Goal: Information Seeking & Learning: Learn about a topic

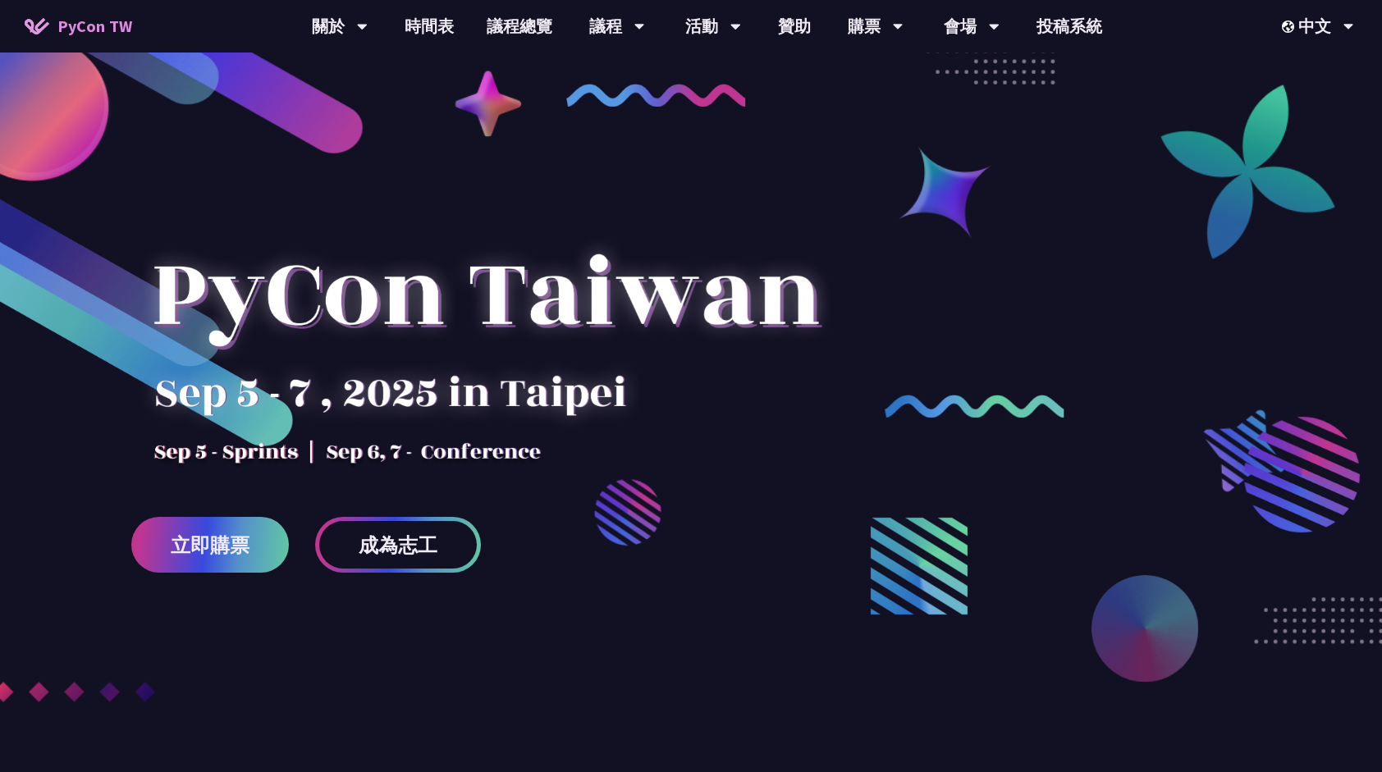
click at [1054, 57] on div "立即購票 成為志工" at bounding box center [691, 361] width 1382 height 723
click at [1316, 70] on div "EN" at bounding box center [1316, 76] width 98 height 39
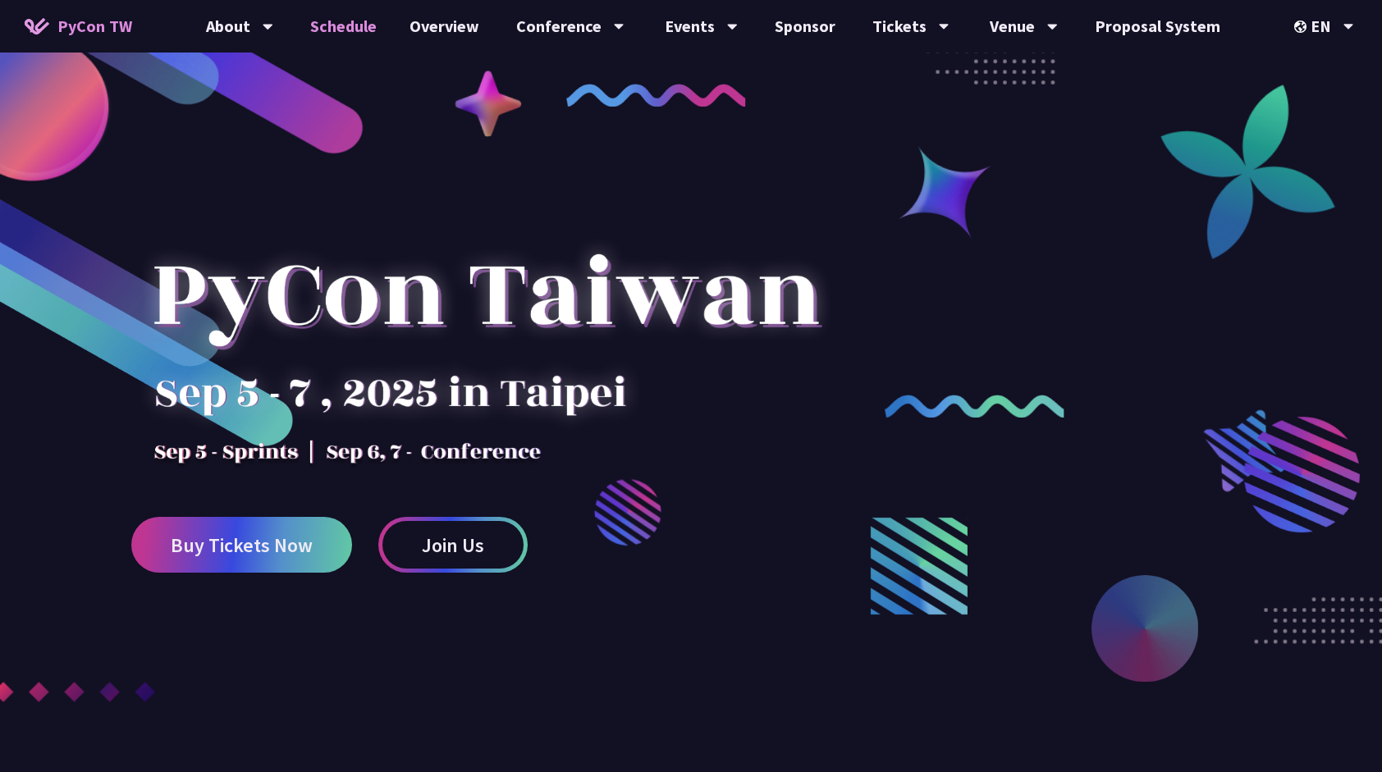
click at [359, 20] on link "Schedule" at bounding box center [343, 26] width 99 height 53
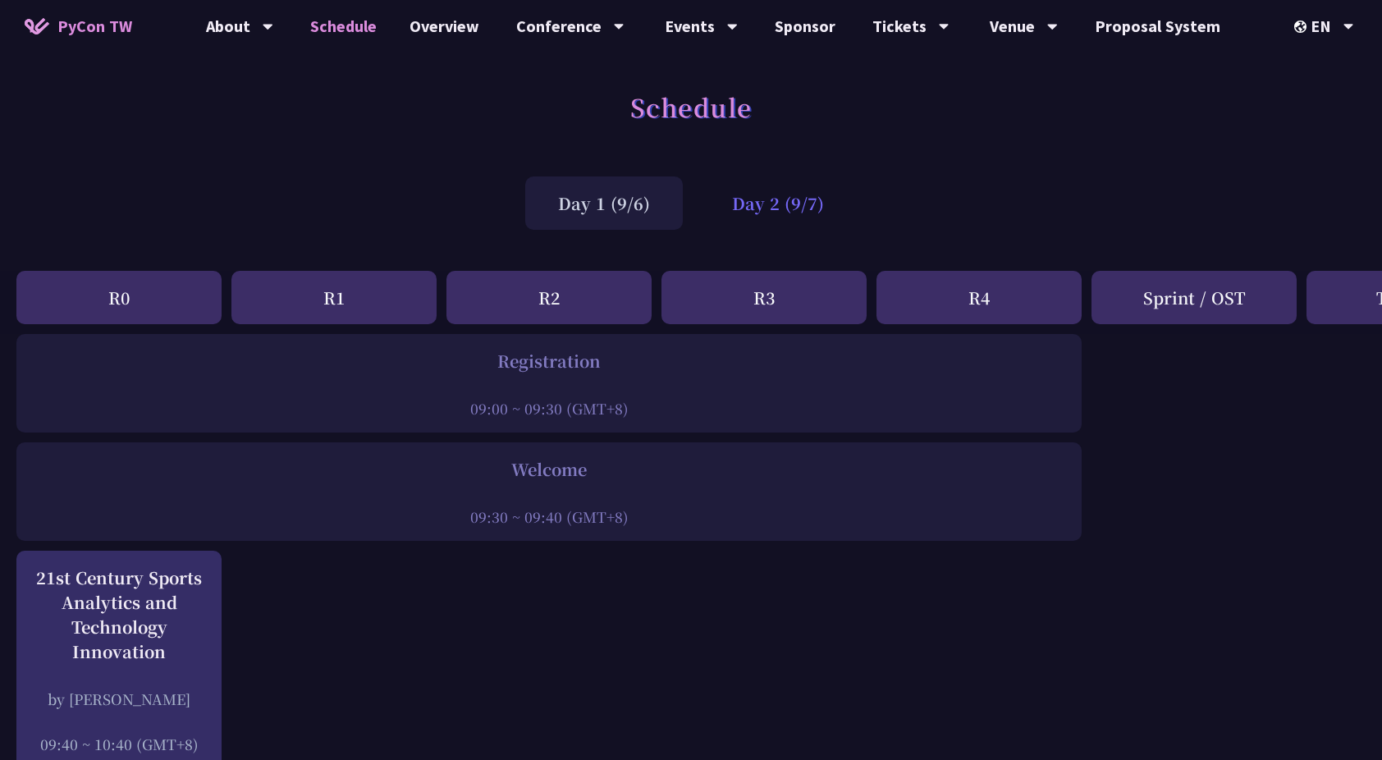
click at [792, 197] on div "Day 2 (9/7)" at bounding box center [778, 202] width 158 height 53
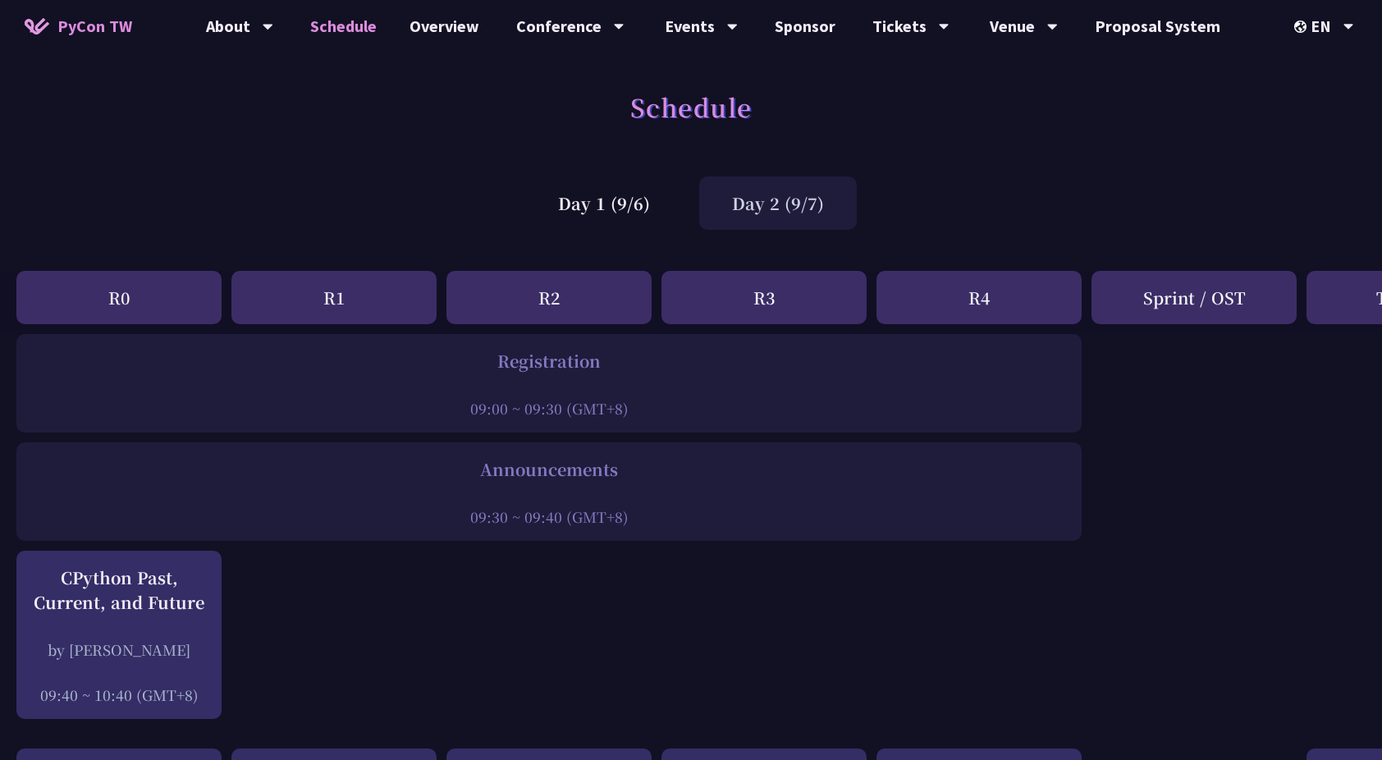
click at [782, 199] on div "Day 2 (9/7)" at bounding box center [778, 202] width 158 height 53
click at [624, 209] on div "Day 1 (9/6)" at bounding box center [604, 202] width 158 height 53
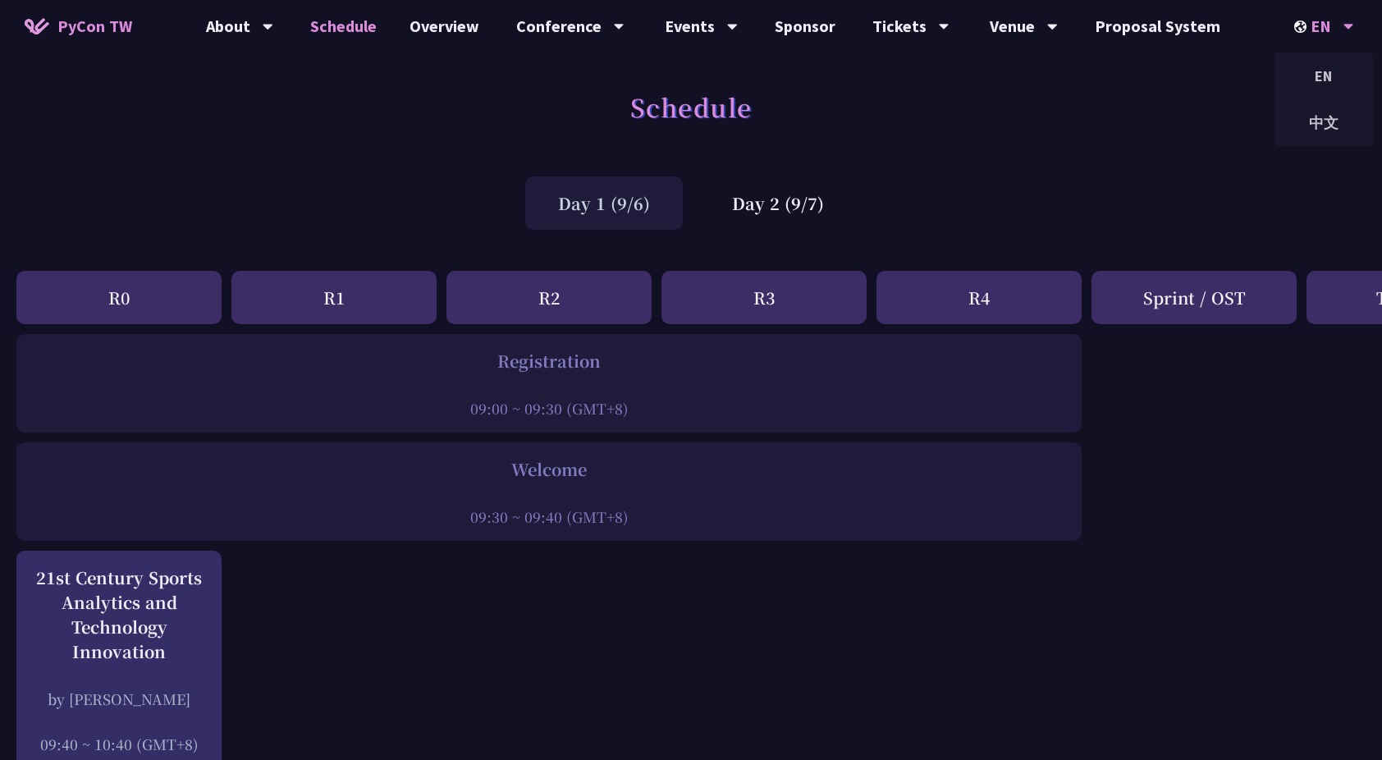
click at [1319, 30] on div "EN" at bounding box center [1324, 26] width 60 height 53
click at [1323, 125] on div "中文" at bounding box center [1323, 122] width 98 height 39
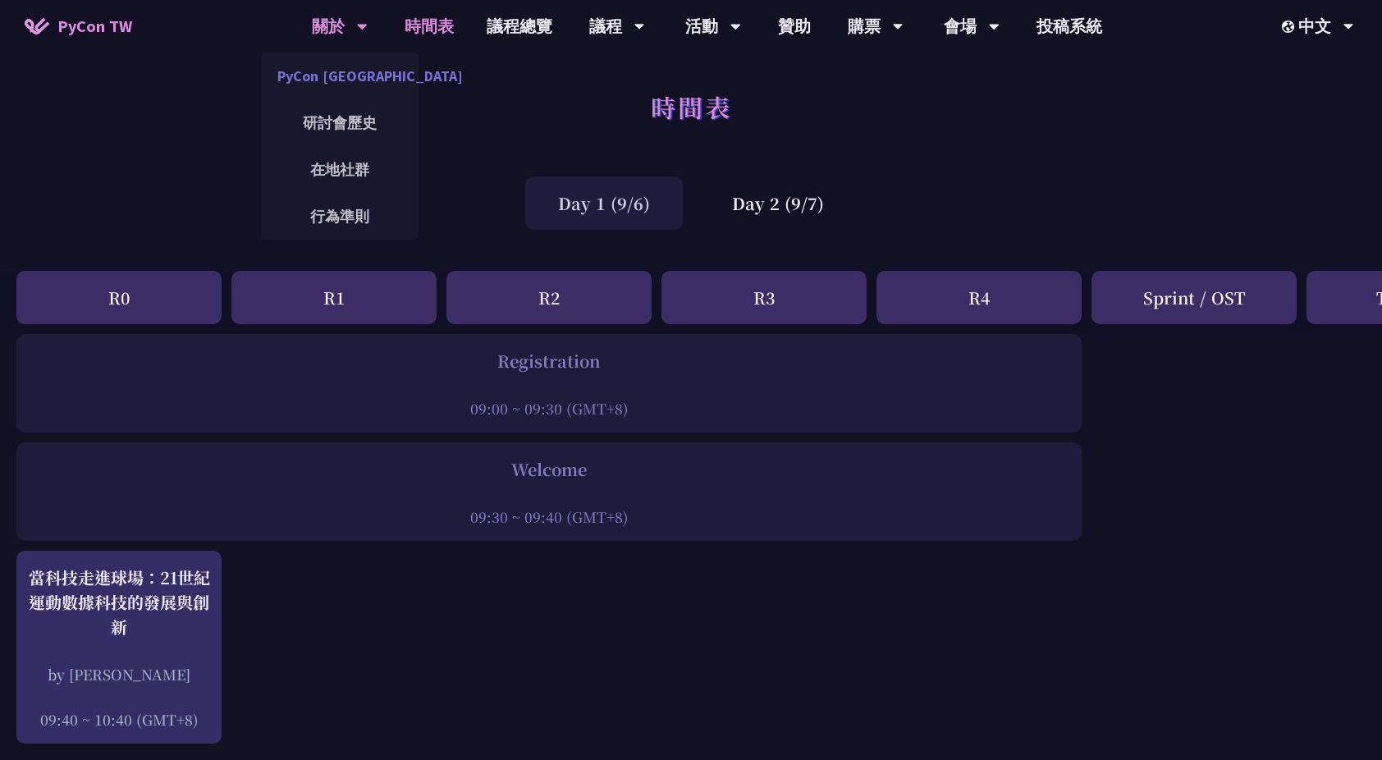
click at [335, 72] on link "PyCon [GEOGRAPHIC_DATA]" at bounding box center [340, 76] width 158 height 39
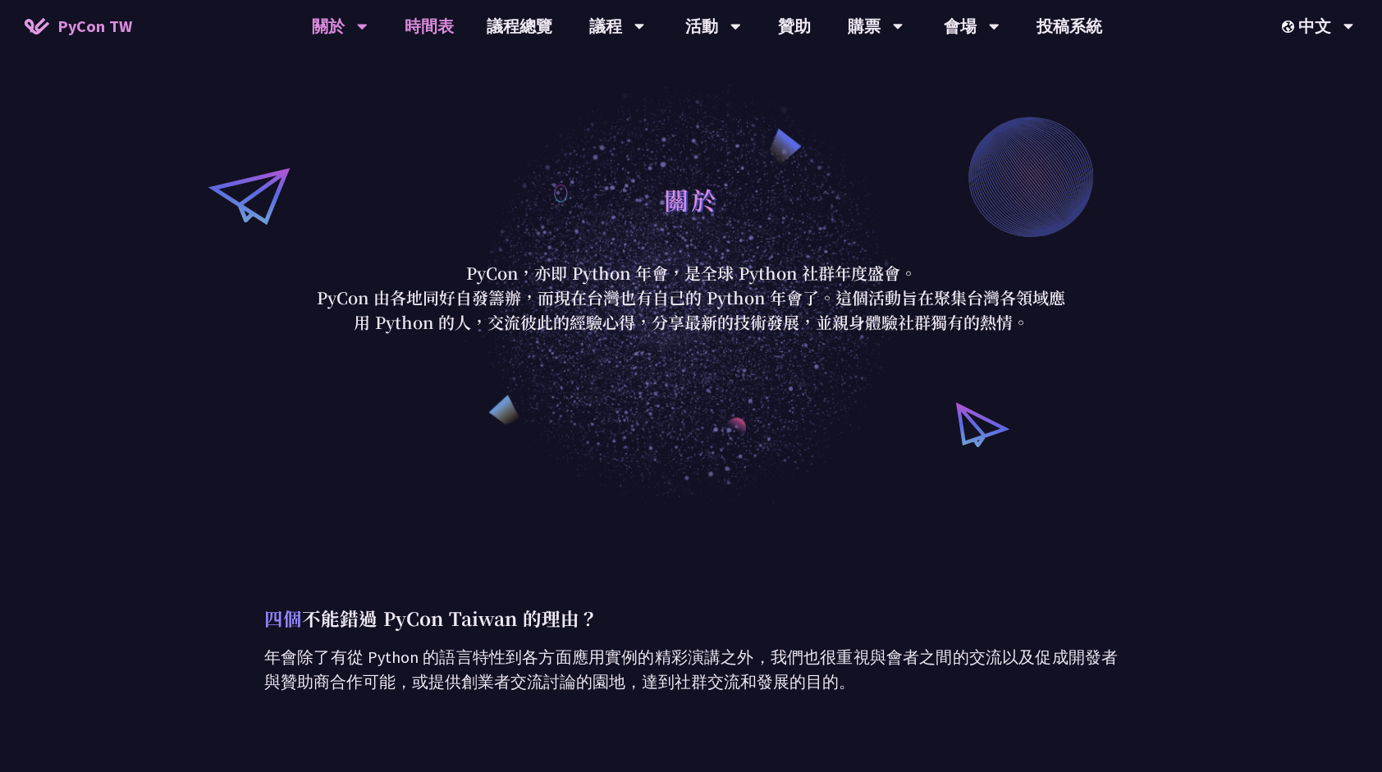
click at [427, 18] on link "時間表" at bounding box center [429, 26] width 82 height 53
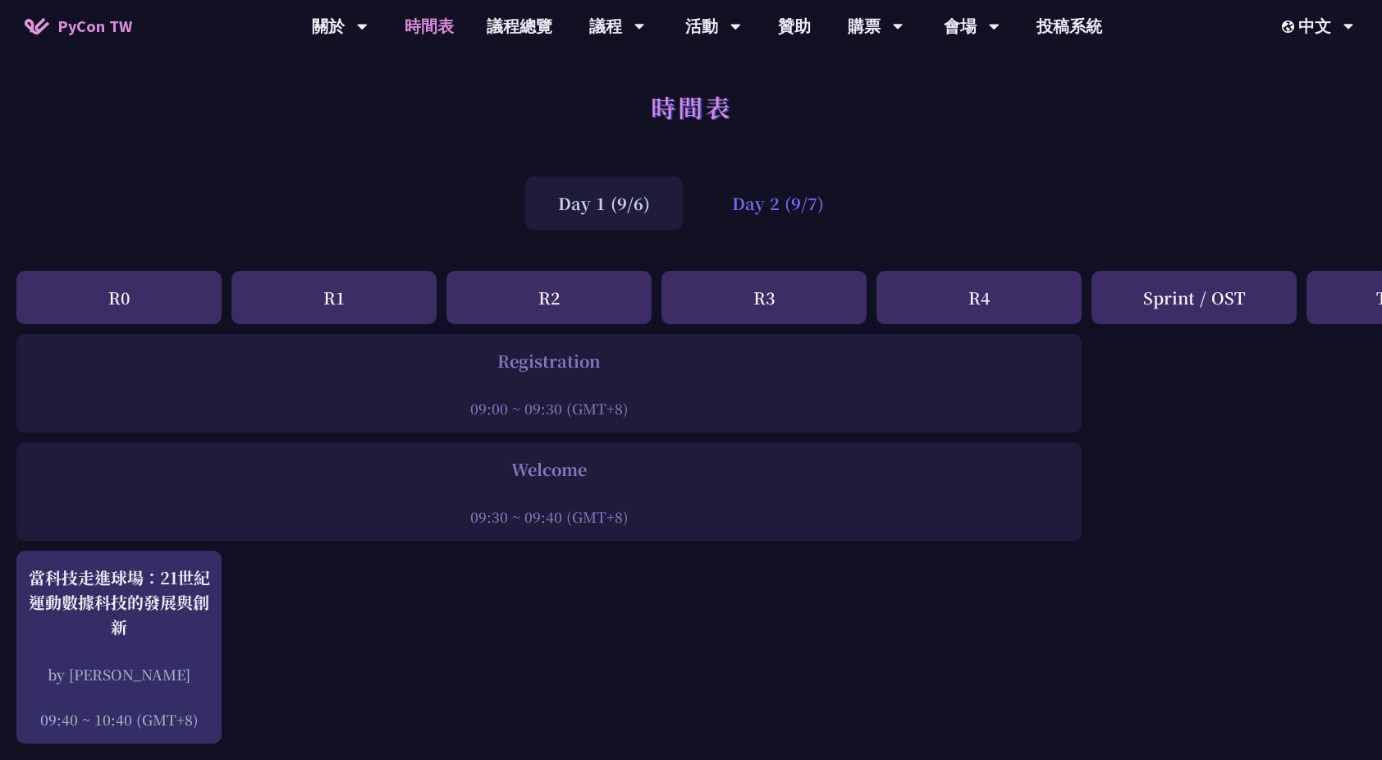
click at [737, 203] on div "Day 2 (9/7)" at bounding box center [778, 202] width 158 height 53
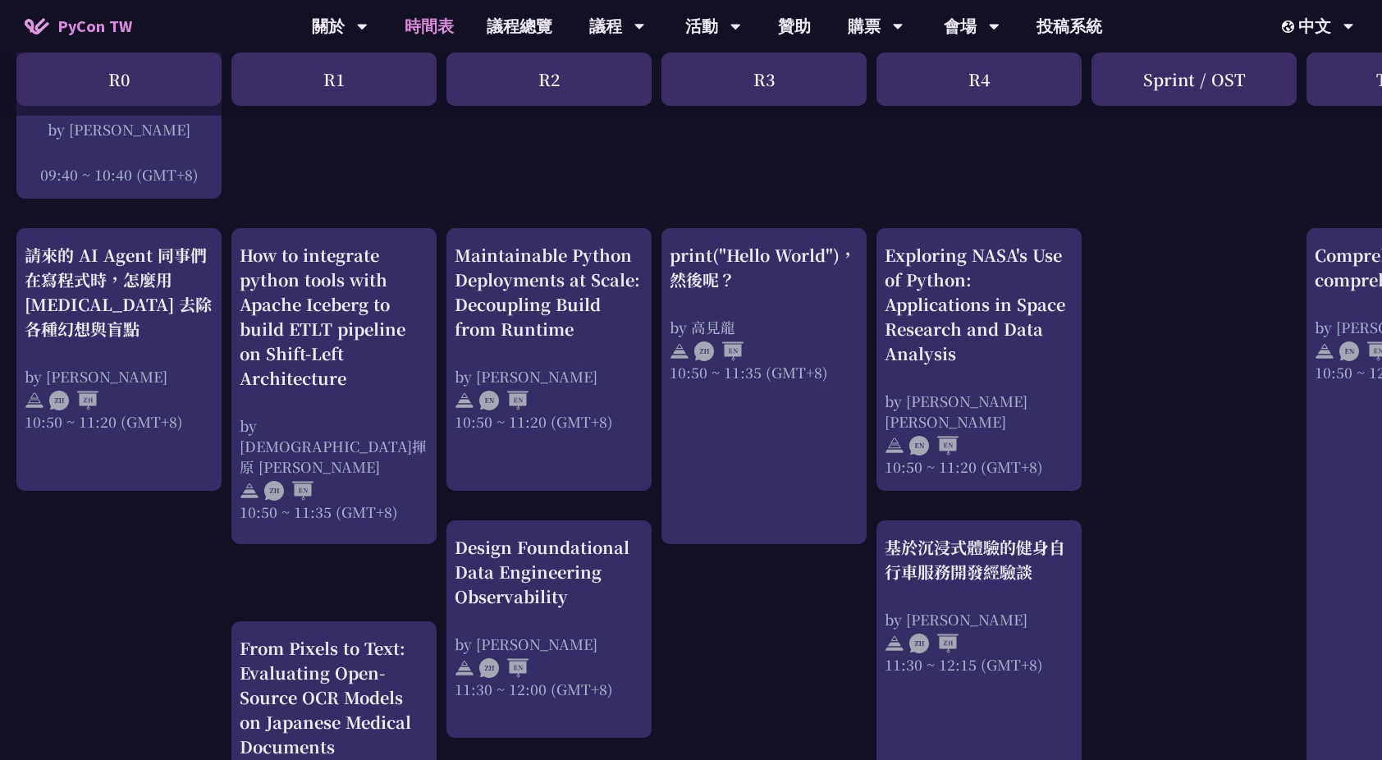
scroll to position [521, 0]
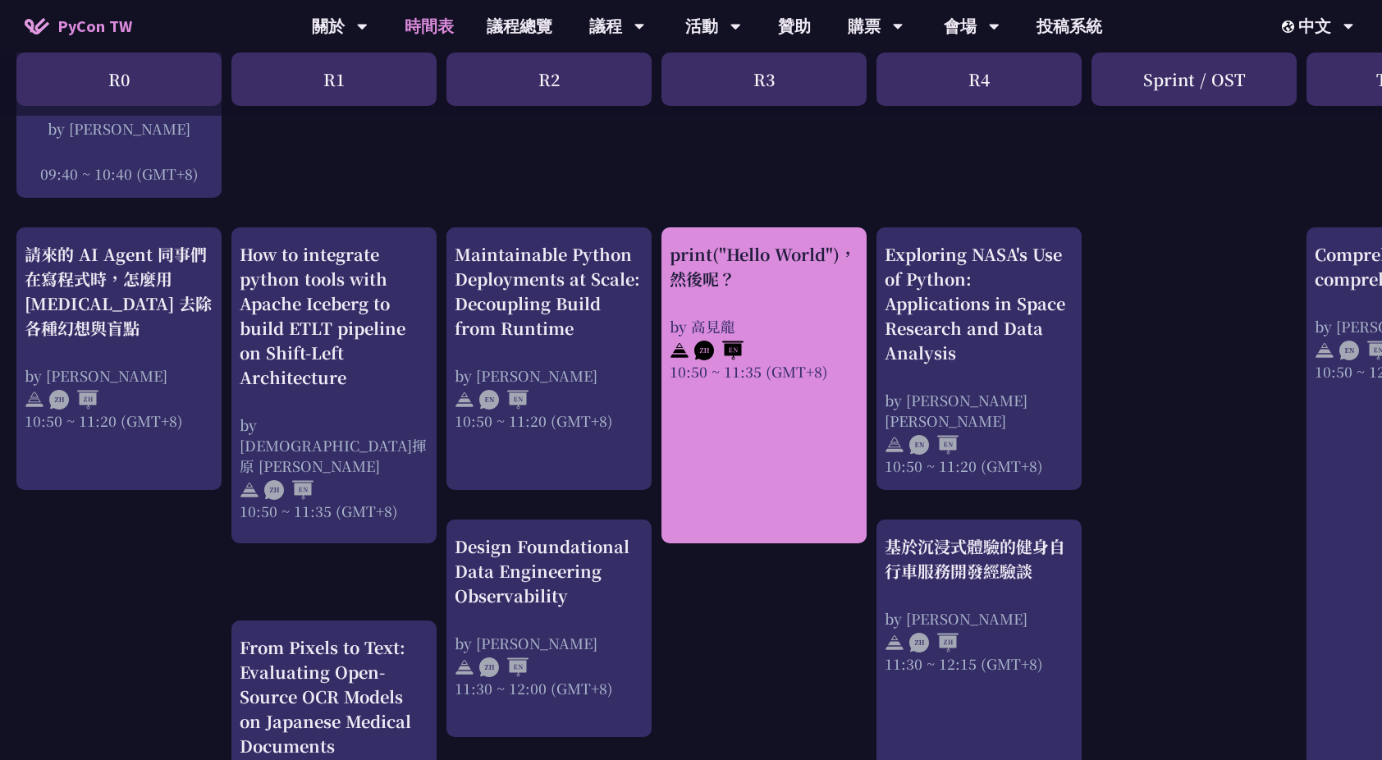
click at [742, 536] on div "print("Hello World")，然後呢？ by [PERSON_NAME] 10:50 ~ 11:35 (GMT+8)" at bounding box center [763, 385] width 205 height 316
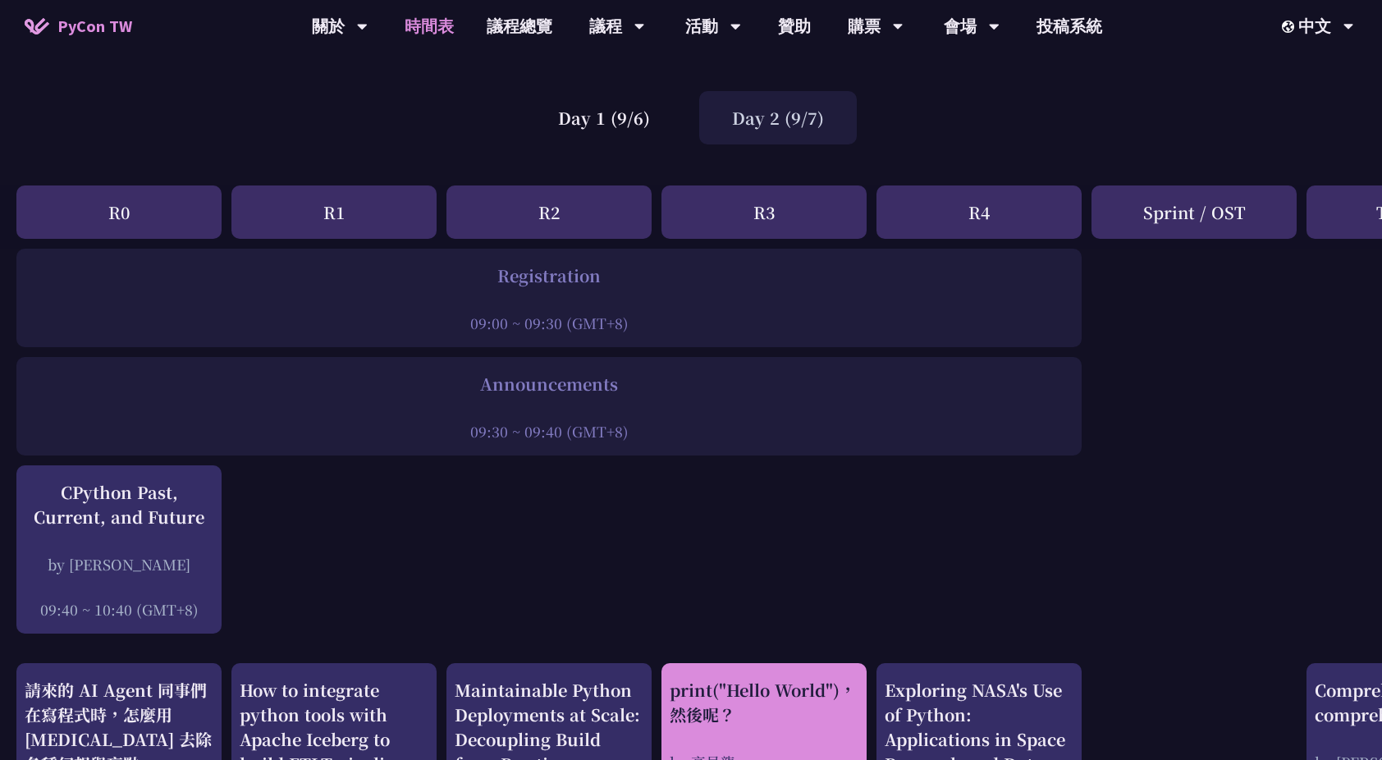
scroll to position [0, 0]
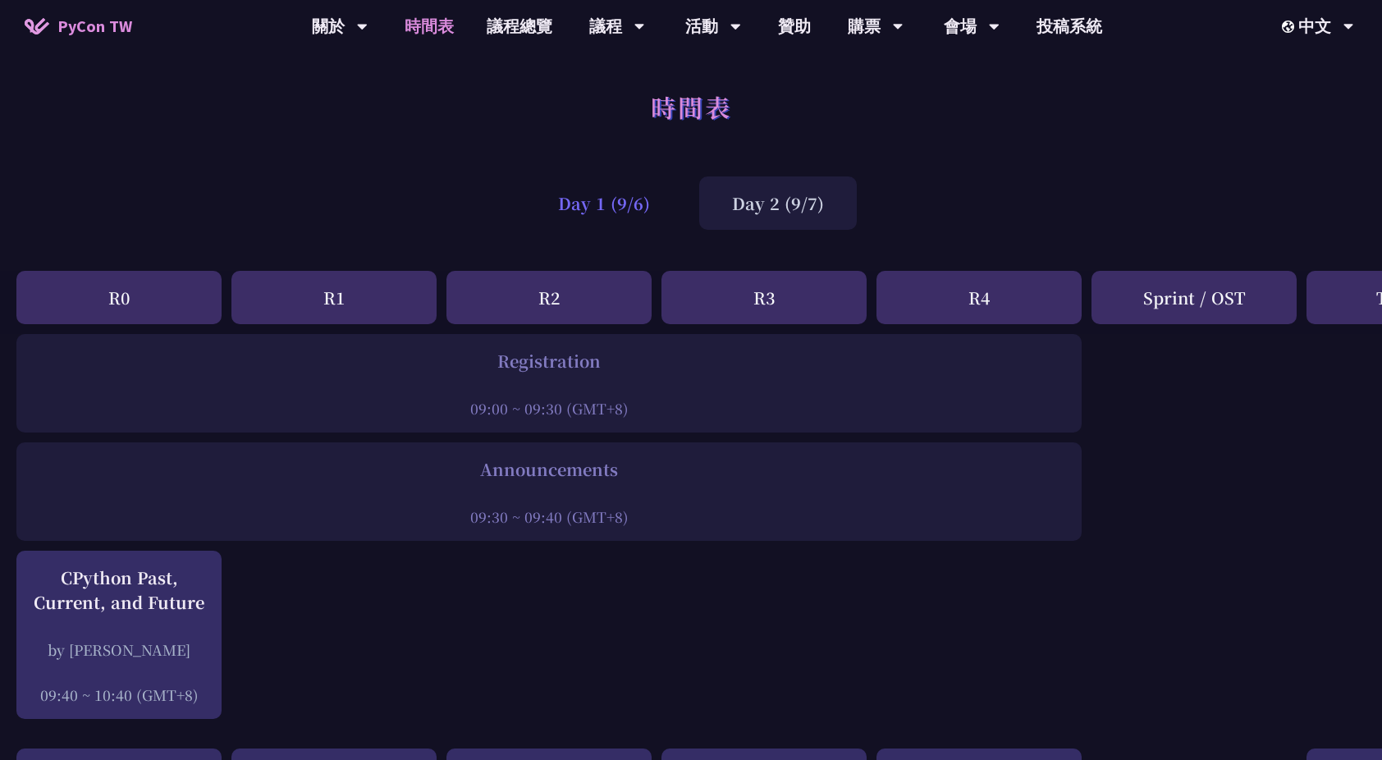
click at [625, 202] on div "Day 1 (9/6)" at bounding box center [604, 202] width 158 height 53
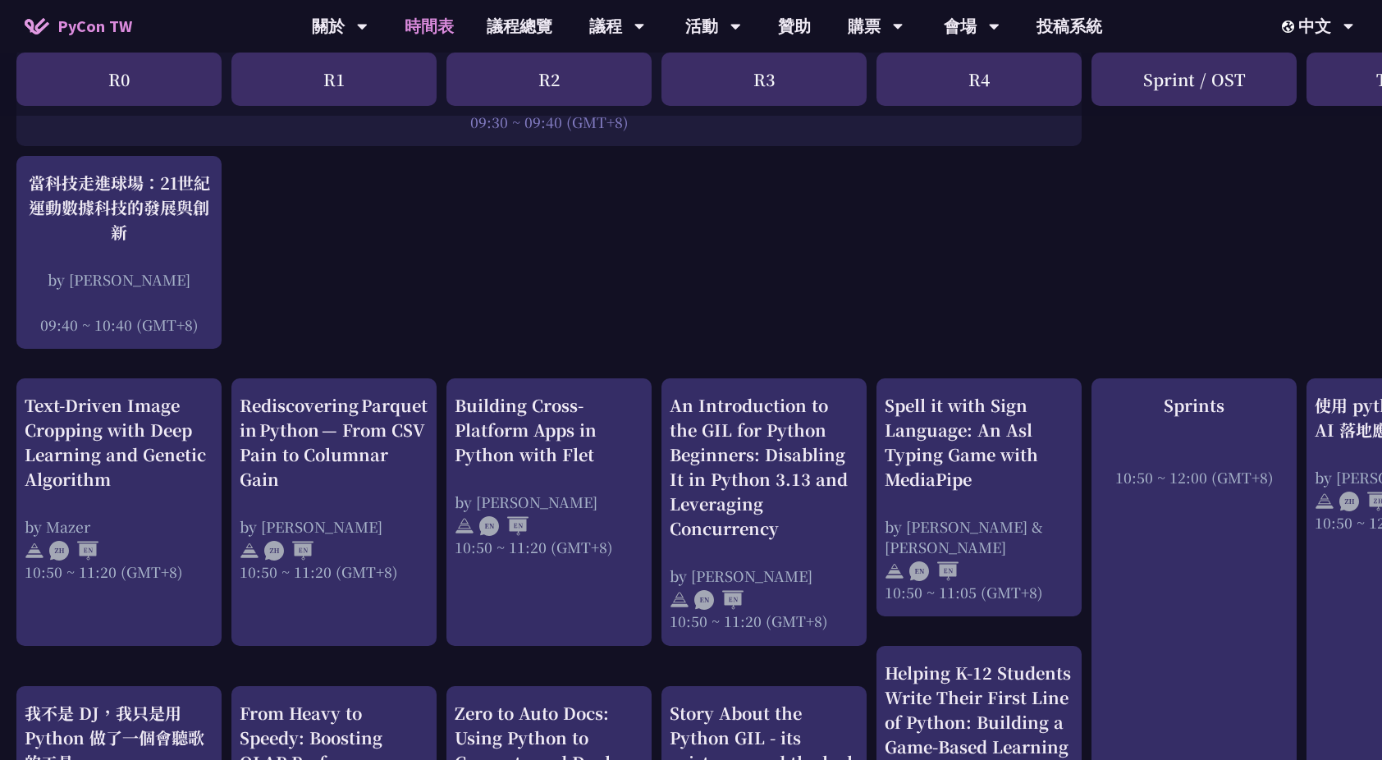
scroll to position [395, 0]
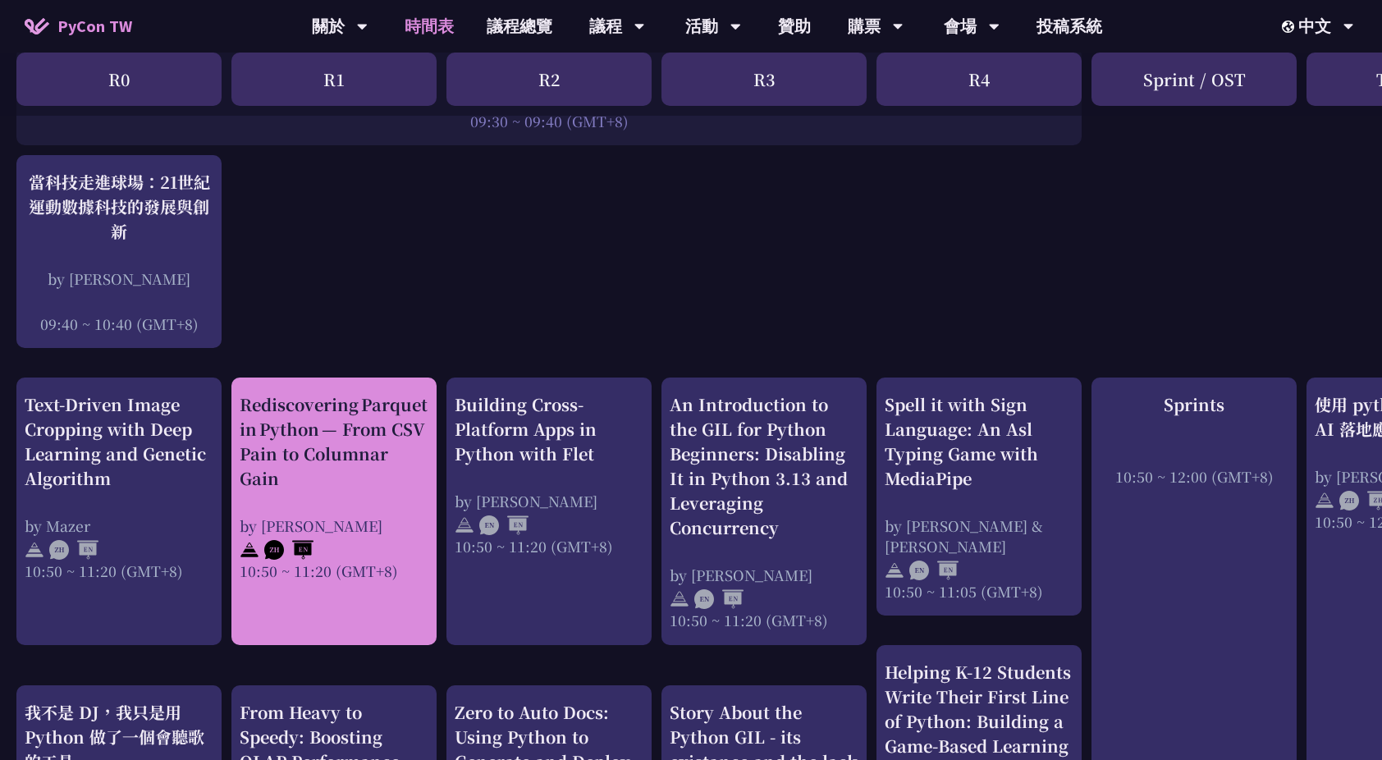
click at [393, 413] on div "Rediscovering Parquet in Python — From CSV Pain to Columnar Gain" at bounding box center [334, 441] width 189 height 98
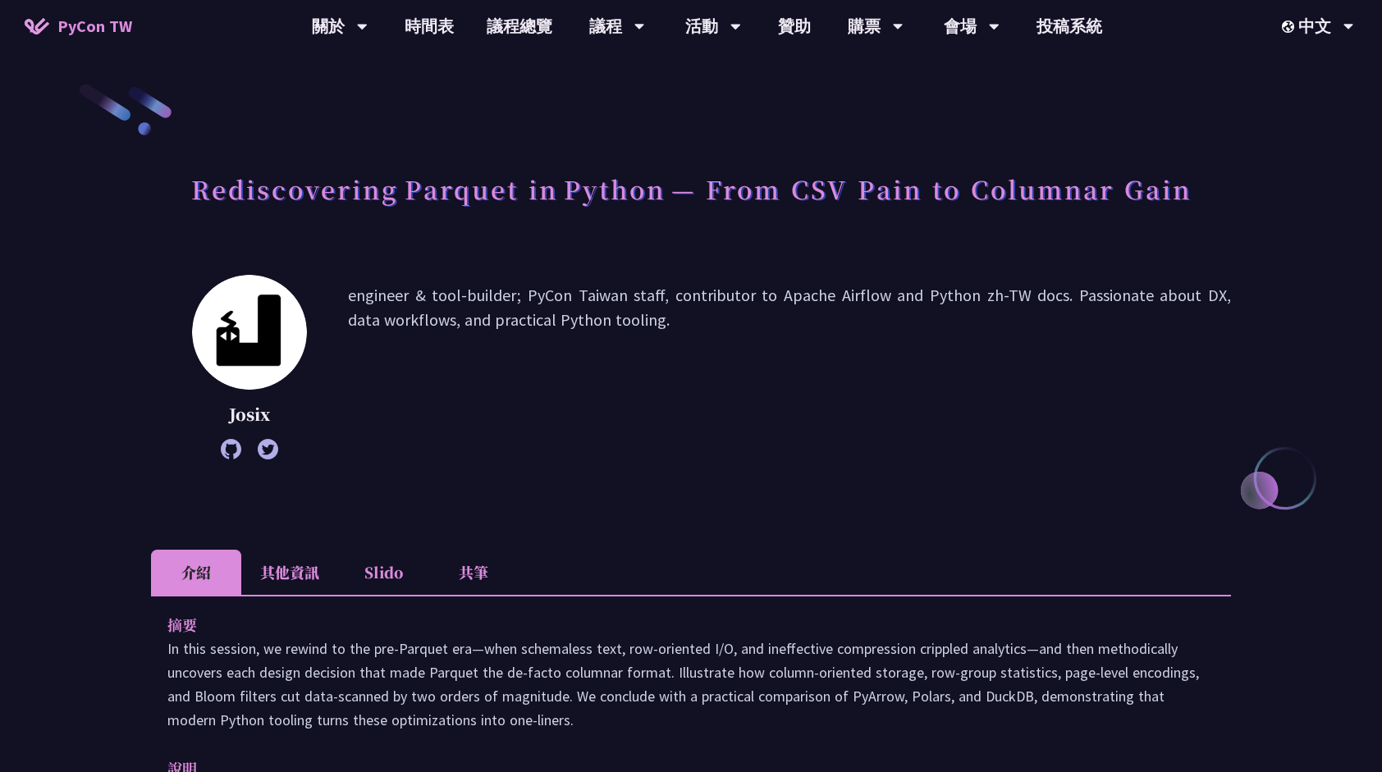
click at [370, 571] on li "Slido" at bounding box center [383, 572] width 90 height 45
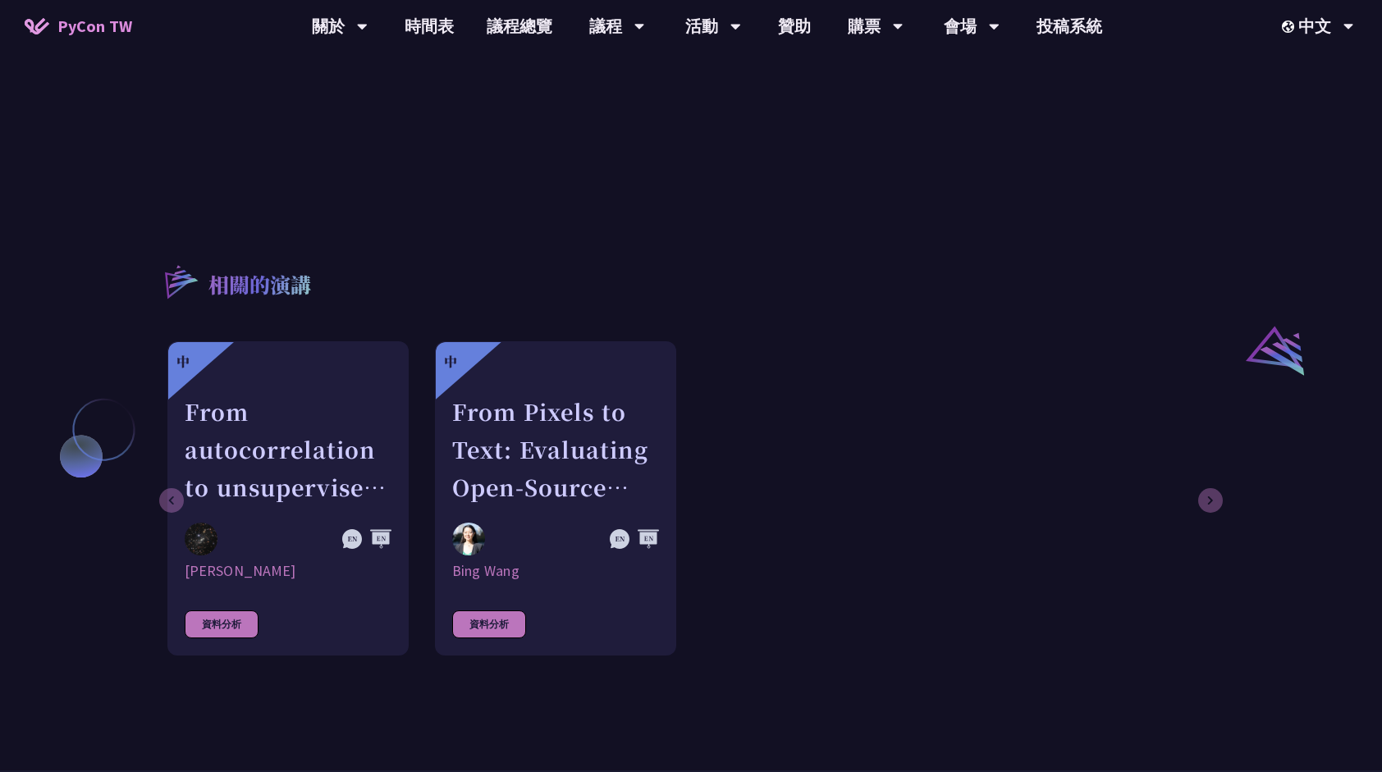
scroll to position [1106, 0]
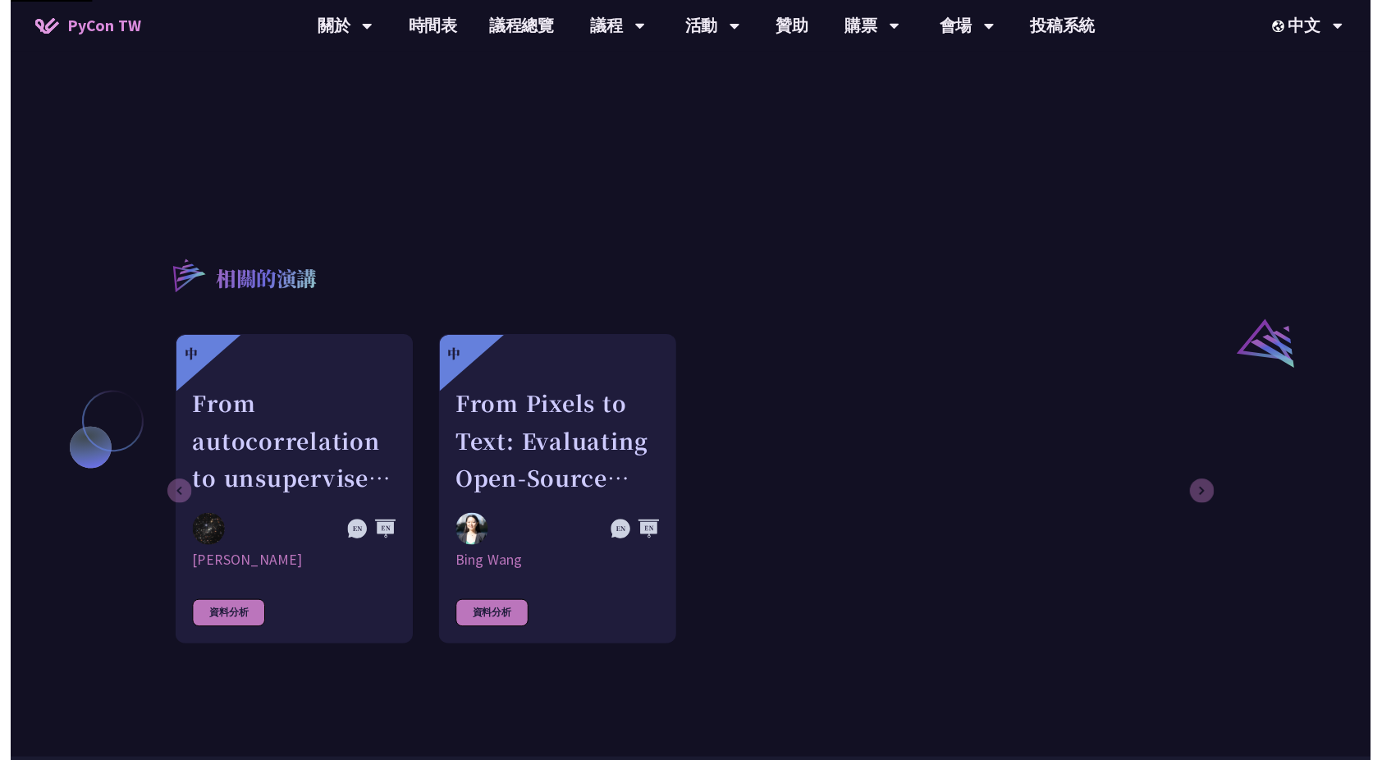
scroll to position [395, 0]
